Goal: Task Accomplishment & Management: Manage account settings

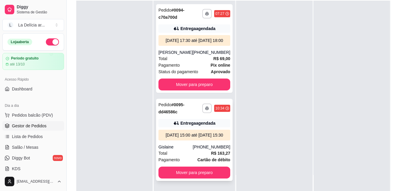
scroll to position [91, 0]
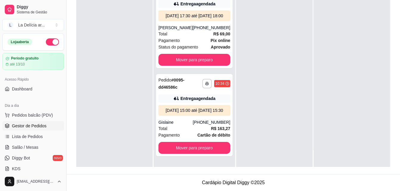
click at [243, 37] on div at bounding box center [274, 71] width 76 height 191
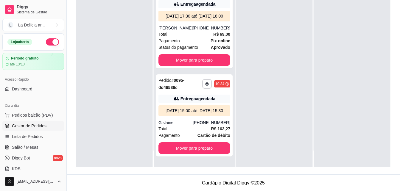
scroll to position [91, 0]
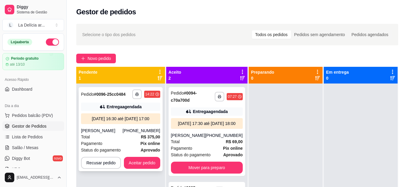
click at [121, 127] on div "**********" at bounding box center [121, 129] width 84 height 84
click at [238, 53] on div "**********" at bounding box center [237, 140] width 341 height 241
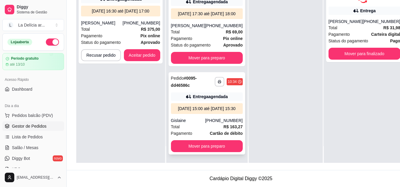
scroll to position [95, 0]
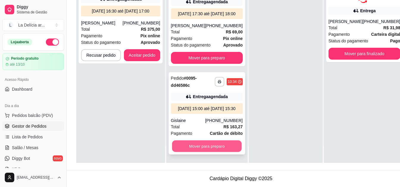
click at [209, 145] on button "Mover para preparo" at bounding box center [207, 146] width 70 height 12
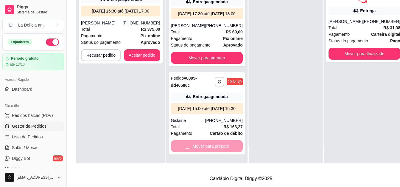
scroll to position [0, 0]
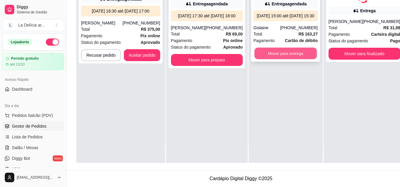
click at [277, 52] on button "Mover para entrega" at bounding box center [286, 54] width 63 height 12
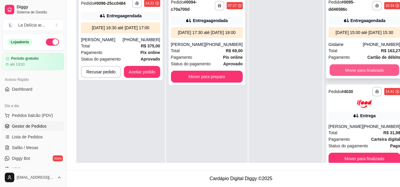
click at [361, 71] on button "Mover para finalizado" at bounding box center [365, 70] width 70 height 12
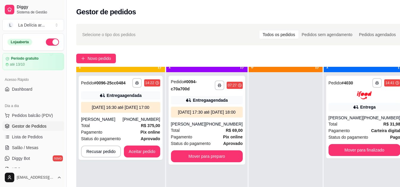
scroll to position [17, 0]
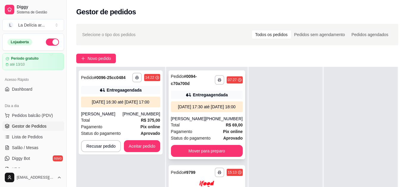
click at [199, 120] on div "**********" at bounding box center [207, 114] width 77 height 89
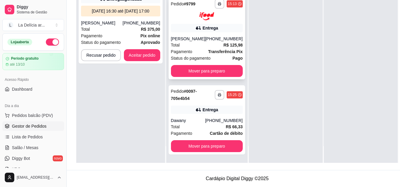
scroll to position [95, 0]
click at [194, 124] on div "Total R$ 66,33" at bounding box center [207, 126] width 72 height 7
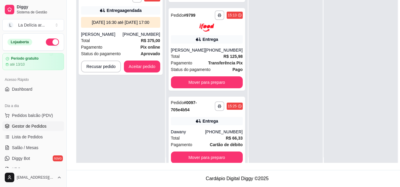
scroll to position [0, 0]
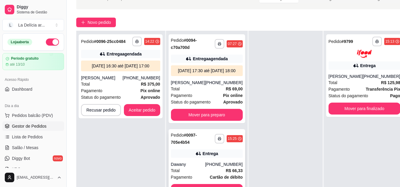
scroll to position [60, 0]
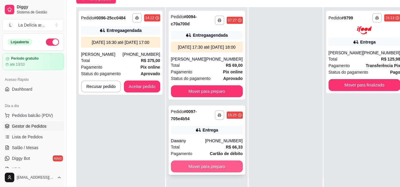
click at [200, 172] on button "Mover para preparo" at bounding box center [207, 166] width 72 height 12
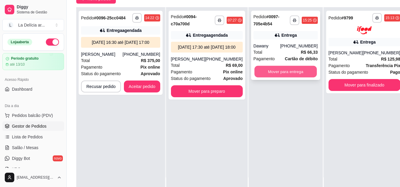
click at [289, 71] on button "Mover para entrega" at bounding box center [286, 72] width 63 height 12
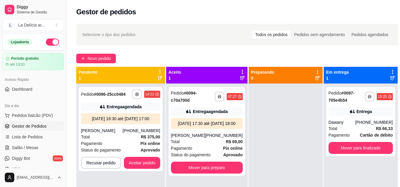
click at [77, 32] on div "Selecione o tipo dos pedidos Todos os pedidos Pedidos sem agendamento Pedidos a…" at bounding box center [237, 34] width 322 height 21
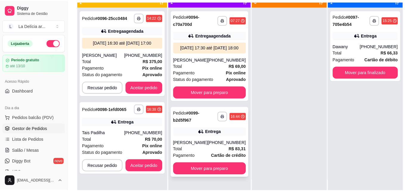
scroll to position [17, 0]
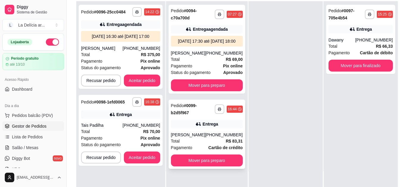
click at [196, 123] on div "**********" at bounding box center [207, 134] width 77 height 69
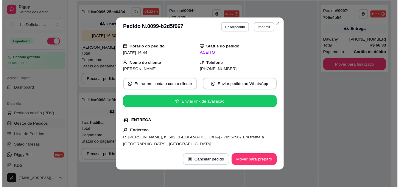
scroll to position [0, 0]
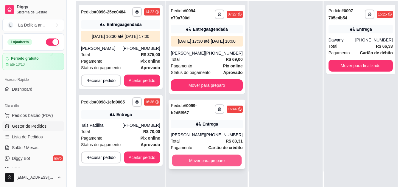
click at [209, 165] on button "Mover para preparo" at bounding box center [207, 161] width 70 height 12
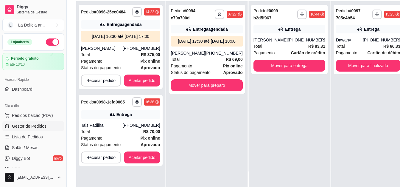
click at [197, 144] on div "**********" at bounding box center [206, 94] width 81 height 187
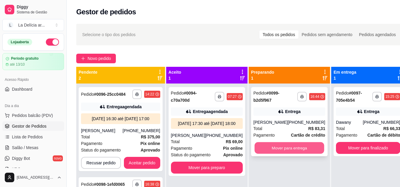
click at [280, 148] on button "Mover para entrega" at bounding box center [290, 148] width 70 height 12
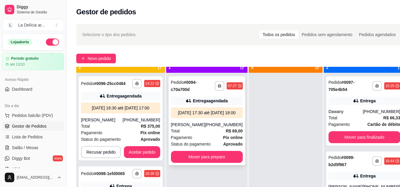
scroll to position [17, 0]
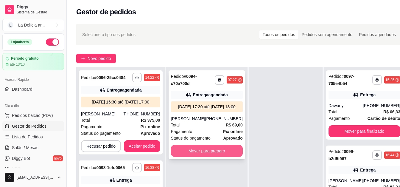
click at [214, 157] on button "Mover para preparo" at bounding box center [207, 151] width 72 height 12
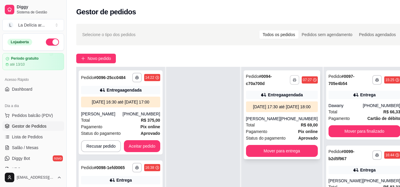
click at [293, 81] on icon "button" at bounding box center [295, 80] width 4 height 4
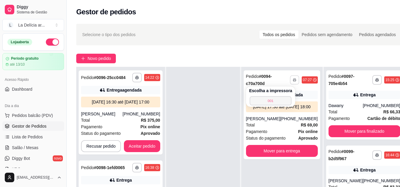
click at [272, 103] on button "001" at bounding box center [271, 100] width 42 height 9
click at [240, 89] on div "Aceito 0" at bounding box center [203, 152] width 75 height 204
click at [212, 95] on div at bounding box center [203, 160] width 74 height 187
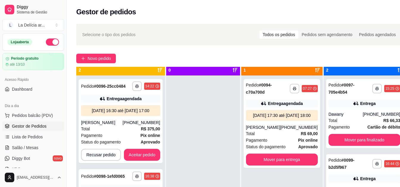
drag, startPoint x: 170, startPoint y: 90, endPoint x: 172, endPoint y: 81, distance: 8.5
